Goal: Information Seeking & Learning: Learn about a topic

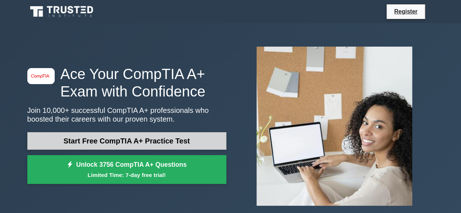
click at [50, 140] on link "Start Free CompTIA A+ Practice Test" at bounding box center [126, 140] width 199 height 17
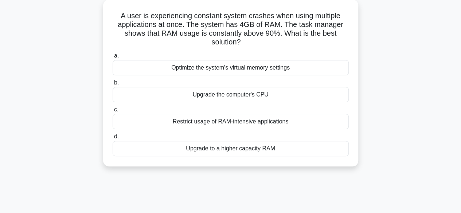
scroll to position [47, 0]
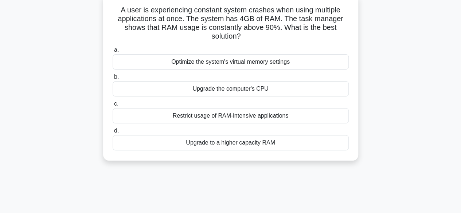
click at [138, 68] on div "Optimize the system's virtual memory settings" at bounding box center [231, 61] width 236 height 15
click at [113, 52] on input "a. Optimize the system's virtual memory settings" at bounding box center [113, 50] width 0 height 5
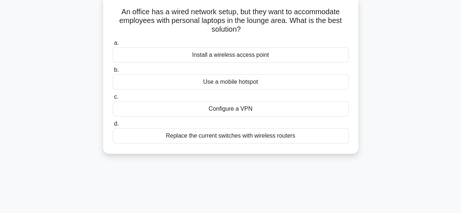
scroll to position [0, 0]
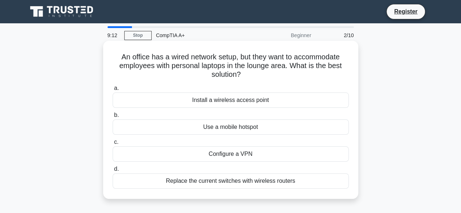
click at [268, 106] on div "Install a wireless access point" at bounding box center [231, 99] width 236 height 15
click at [113, 91] on input "a. Install a wireless access point" at bounding box center [113, 88] width 0 height 5
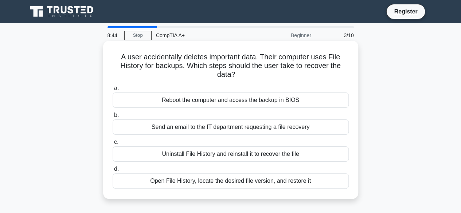
click at [302, 187] on div "Open File History, locate the desired file version, and restore it" at bounding box center [231, 180] width 236 height 15
click at [113, 171] on input "d. Open File History, locate the desired file version, and restore it" at bounding box center [113, 169] width 0 height 5
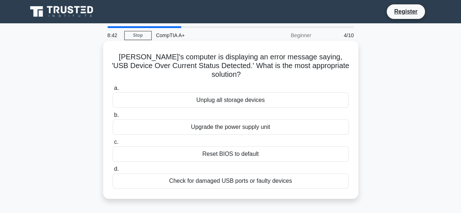
click at [288, 99] on div "Unplug all storage devices" at bounding box center [231, 99] width 236 height 15
click at [113, 91] on input "a. Unplug all storage devices" at bounding box center [113, 88] width 0 height 5
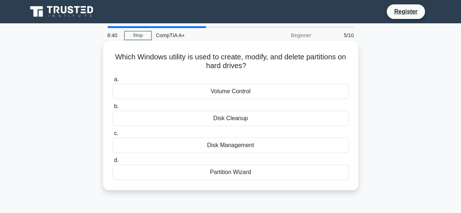
click at [290, 126] on div "Disk Cleanup" at bounding box center [231, 118] width 236 height 15
click at [113, 109] on input "b. Disk Cleanup" at bounding box center [113, 106] width 0 height 5
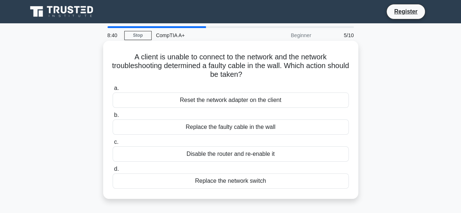
click at [295, 132] on div "Replace the faulty cable in the wall" at bounding box center [231, 126] width 236 height 15
click at [113, 118] on input "b. Replace the faulty cable in the wall" at bounding box center [113, 115] width 0 height 5
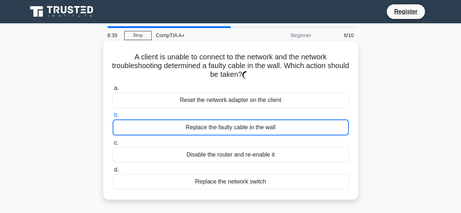
click at [298, 161] on div "Disable the router and re-enable it" at bounding box center [231, 154] width 236 height 15
click at [113, 145] on input "c. Disable the router and re-enable it" at bounding box center [113, 143] width 0 height 5
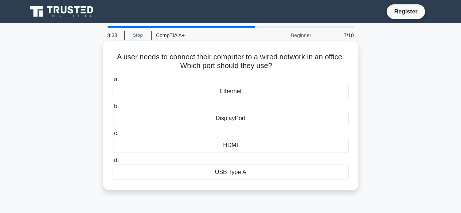
click at [302, 122] on div "DisplayPort" at bounding box center [231, 118] width 236 height 15
click at [113, 109] on input "b. DisplayPort" at bounding box center [113, 106] width 0 height 5
